Goal: Transaction & Acquisition: Purchase product/service

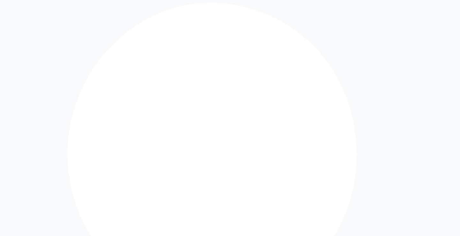
type input "**********"
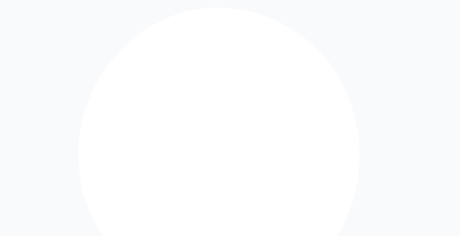
type input "***"
